Goal: Information Seeking & Learning: Understand process/instructions

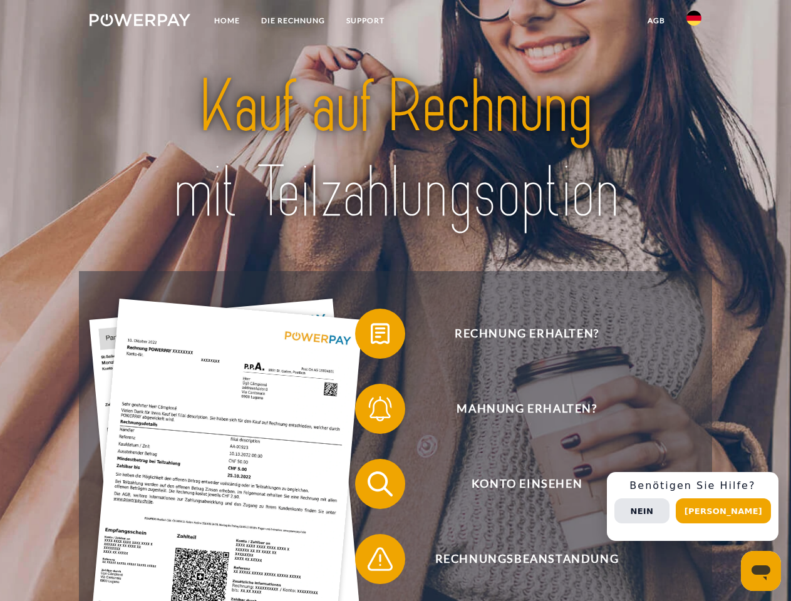
click at [140, 22] on img at bounding box center [140, 20] width 101 height 13
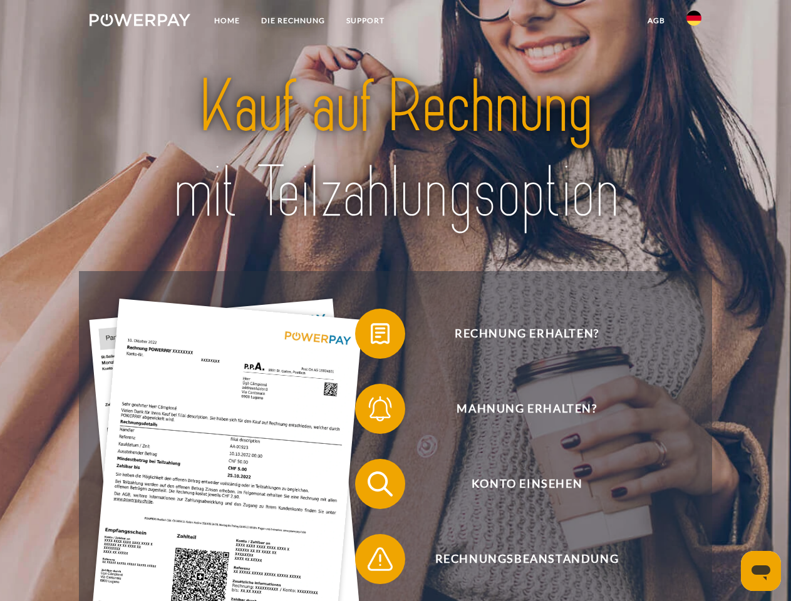
click at [694, 22] on img at bounding box center [693, 18] width 15 height 15
click at [656, 21] on link "agb" at bounding box center [656, 20] width 39 height 23
click at [371, 336] on span at bounding box center [361, 334] width 63 height 63
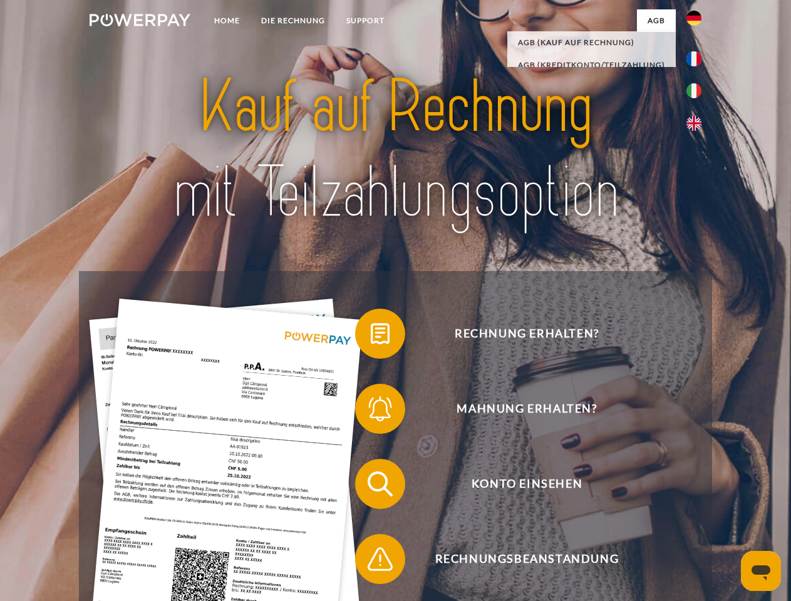
click at [371, 411] on span at bounding box center [361, 409] width 63 height 63
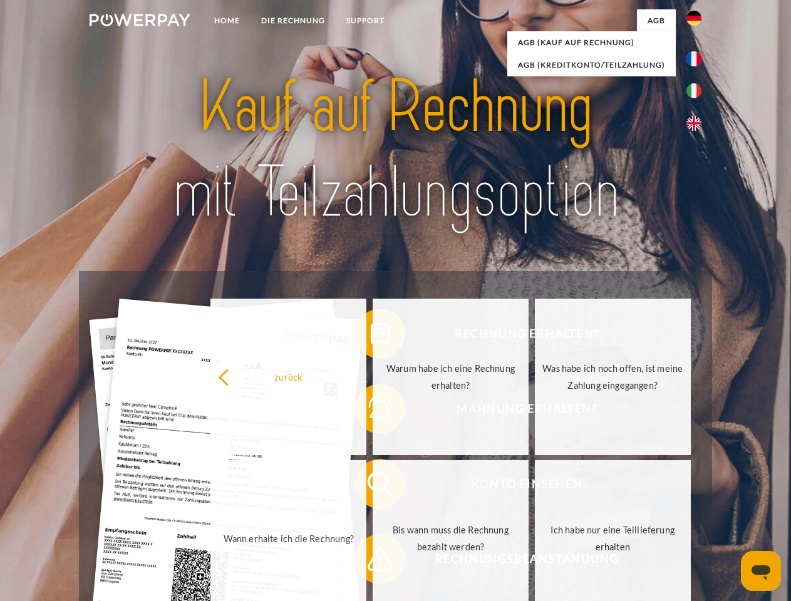
click at [373, 487] on link "Bis wann muss die Rechnung bezahlt werden?" at bounding box center [451, 538] width 156 height 157
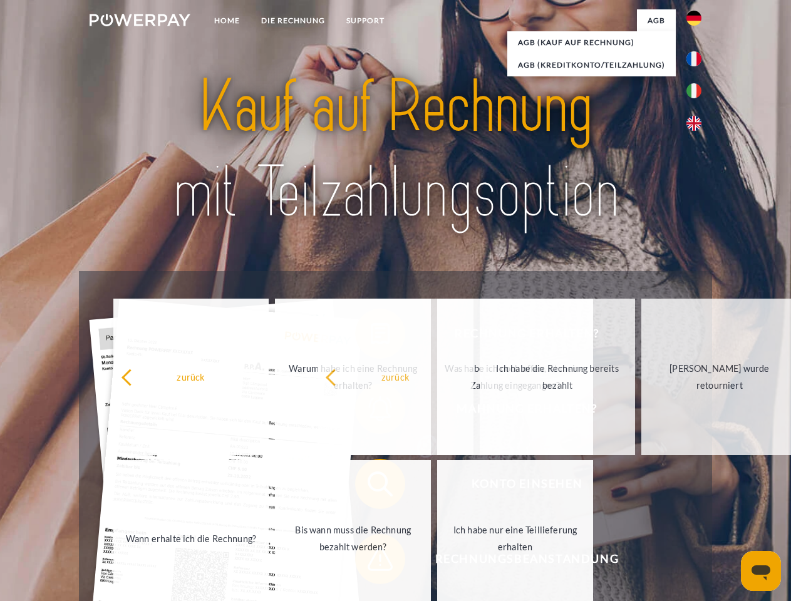
click at [371, 562] on span at bounding box center [361, 559] width 63 height 63
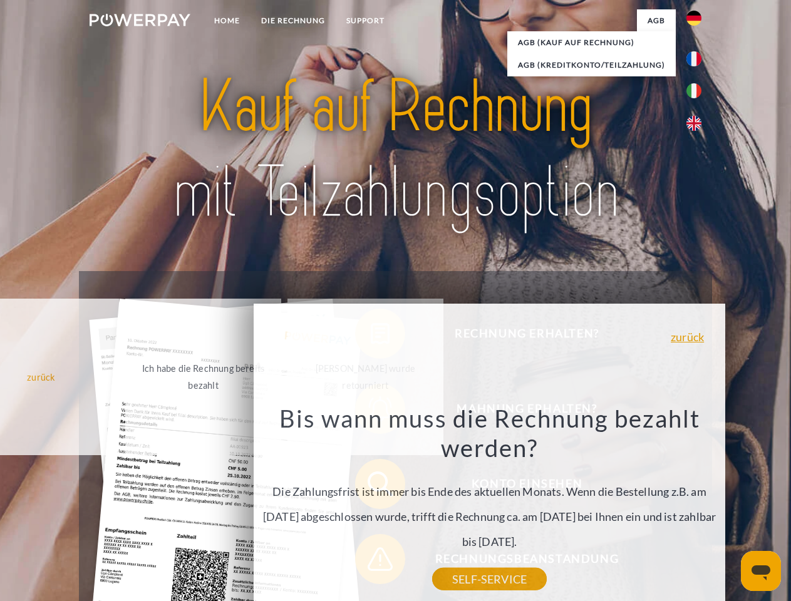
click at [697, 507] on div "Rechnung erhalten? Mahnung erhalten? Konto einsehen" at bounding box center [395, 521] width 633 height 501
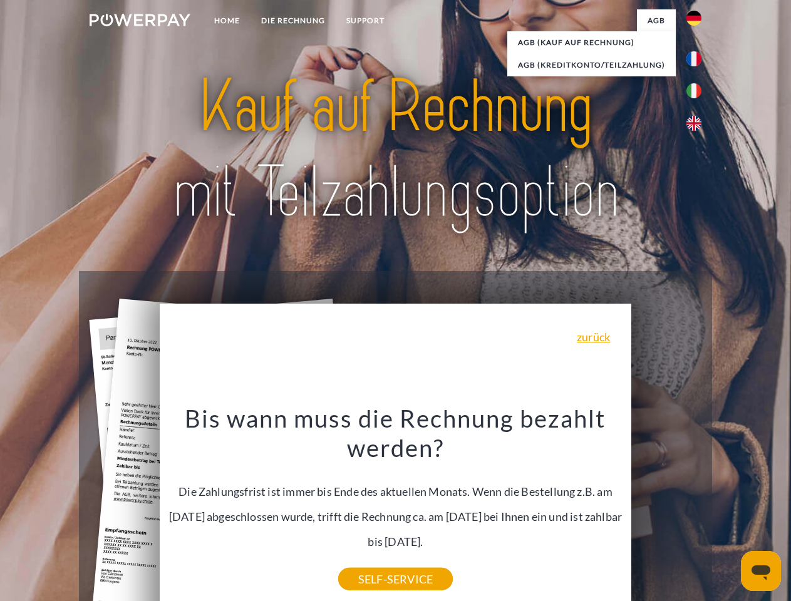
click at [666, 509] on span "Konto einsehen" at bounding box center [526, 484] width 307 height 50
click at [728, 511] on header "Home DIE RECHNUNG SUPPORT" at bounding box center [395, 432] width 791 height 865
